Goal: Find specific page/section: Find specific page/section

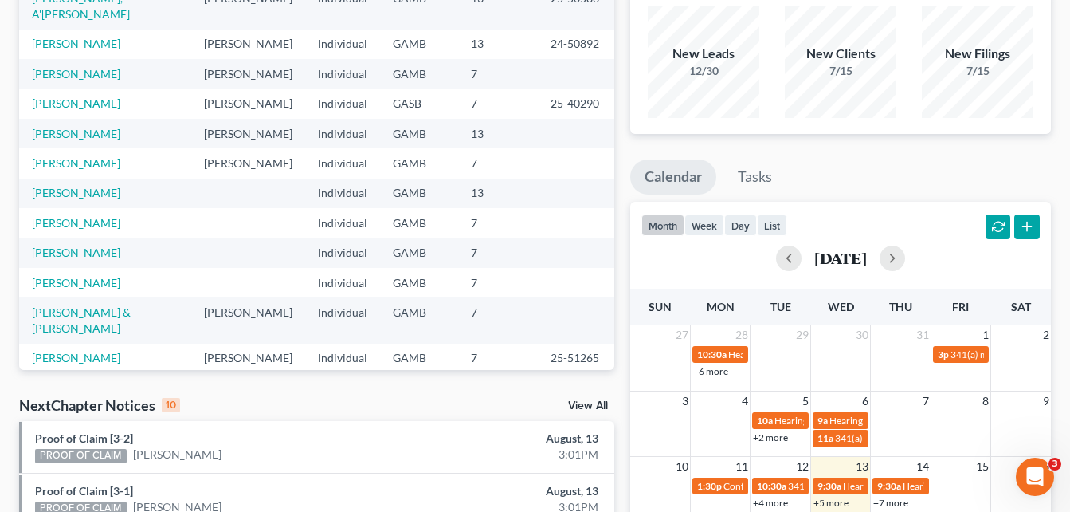
scroll to position [125, 0]
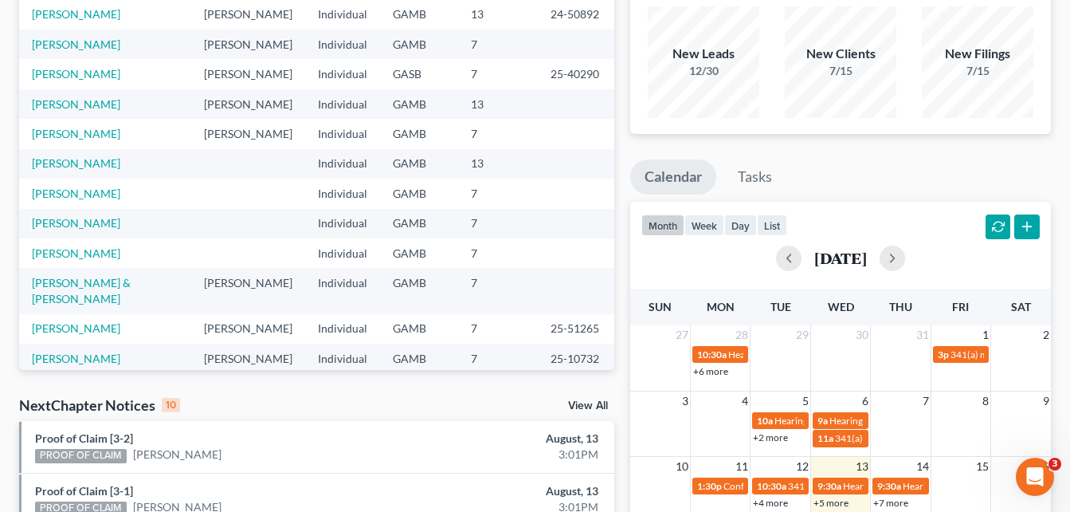
click at [14, 134] on div "Recent Cases 15 View All Name unfold_more expand_more expand_less Attorney unfo…" at bounding box center [316, 471] width 611 height 1031
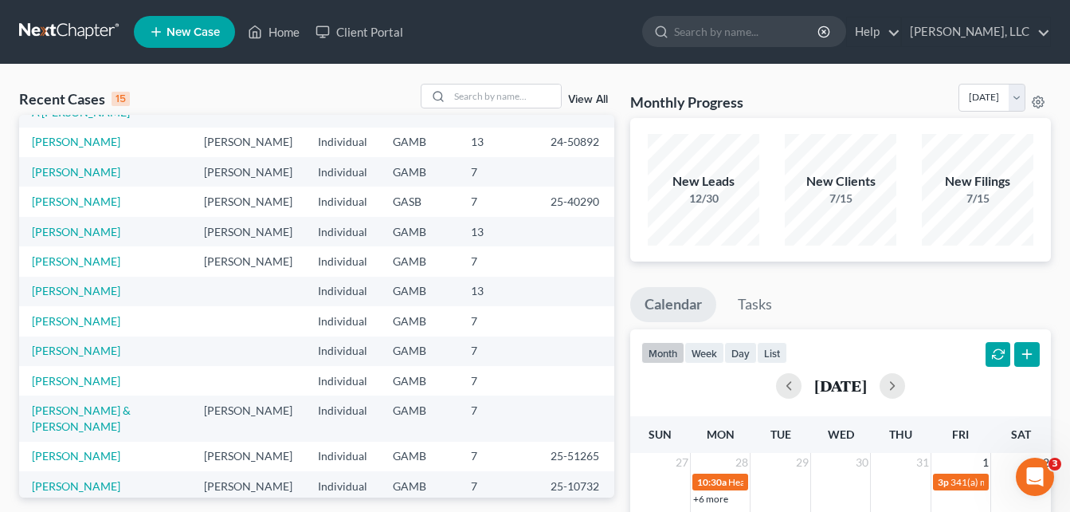
scroll to position [0, 0]
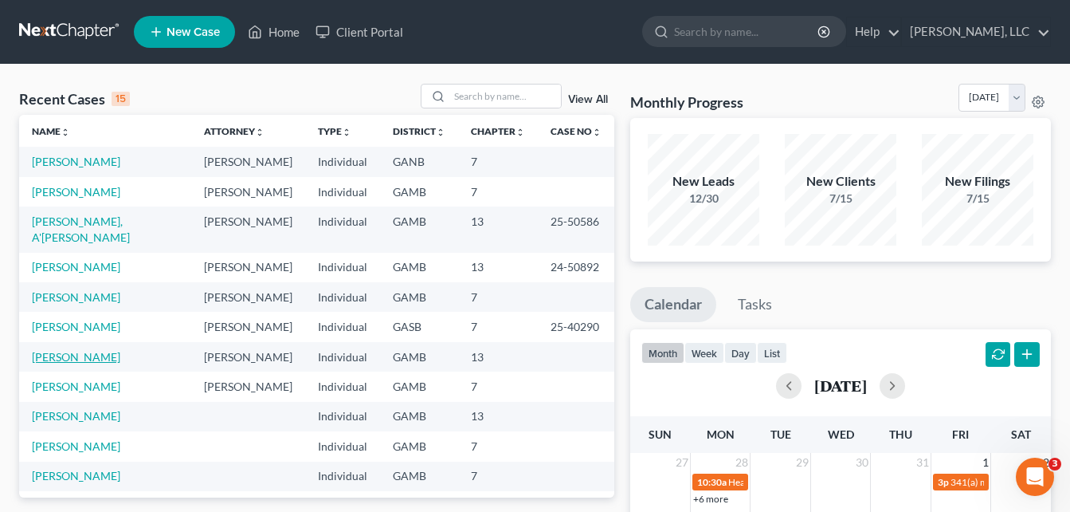
click at [101, 350] on link "[PERSON_NAME]" at bounding box center [76, 357] width 88 height 14
select select "10"
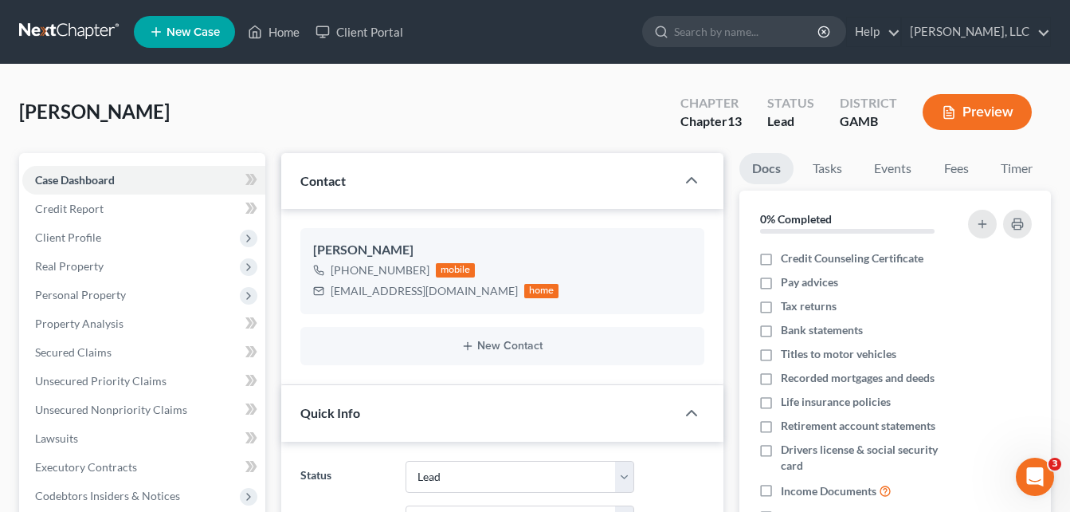
click at [288, 123] on div "Richardson, Patricia Upgraded Chapter Chapter 13 Status Lead District GAMB Prev…" at bounding box center [535, 118] width 1032 height 69
click at [278, 32] on link "Home" at bounding box center [274, 32] width 68 height 29
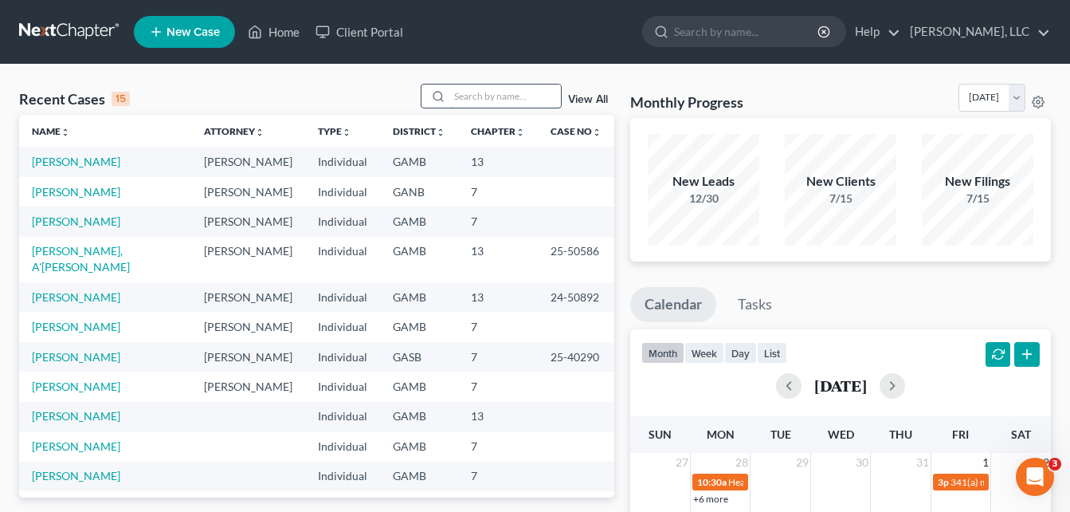
click at [462, 96] on input "search" at bounding box center [505, 95] width 112 height 23
type input "[PERSON_NAME]"
